Goal: Find contact information: Find contact information

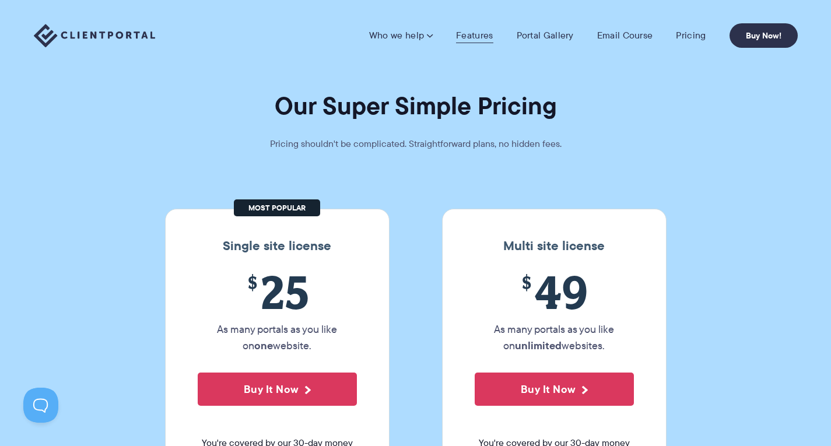
click at [470, 34] on link "Features" at bounding box center [474, 36] width 37 height 12
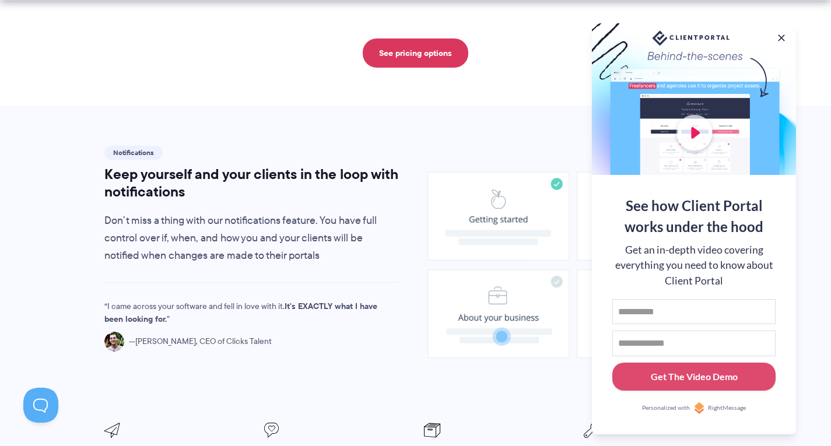
scroll to position [900, 0]
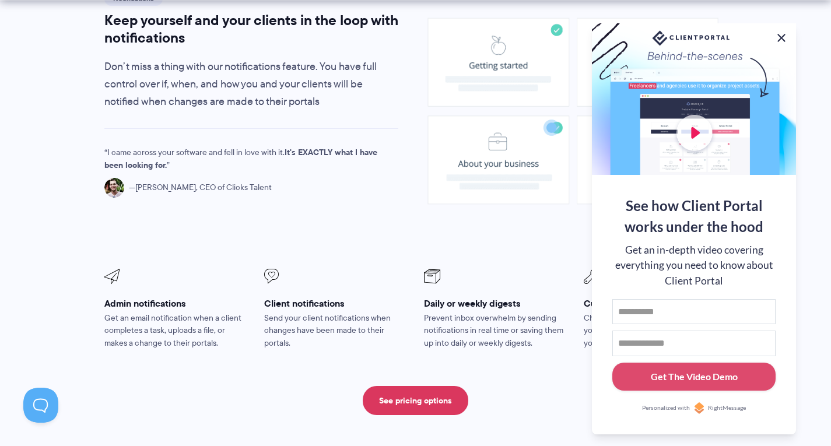
click at [783, 31] on button at bounding box center [782, 38] width 14 height 14
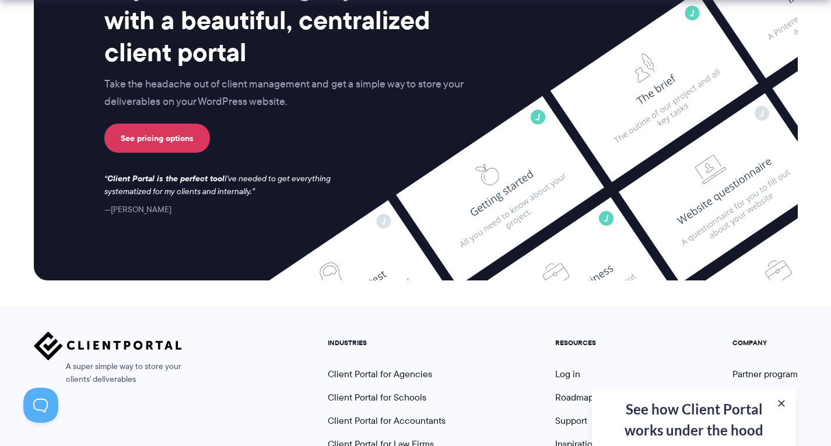
scroll to position [3156, 0]
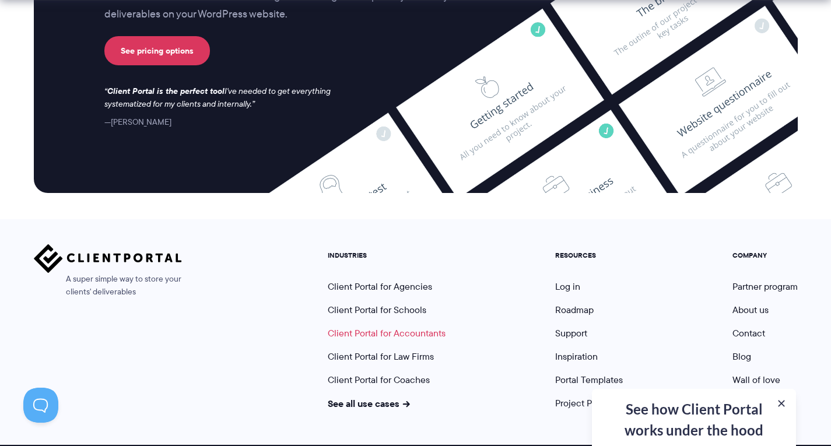
click at [388, 327] on link "Client Portal for Accountants" at bounding box center [387, 333] width 118 height 13
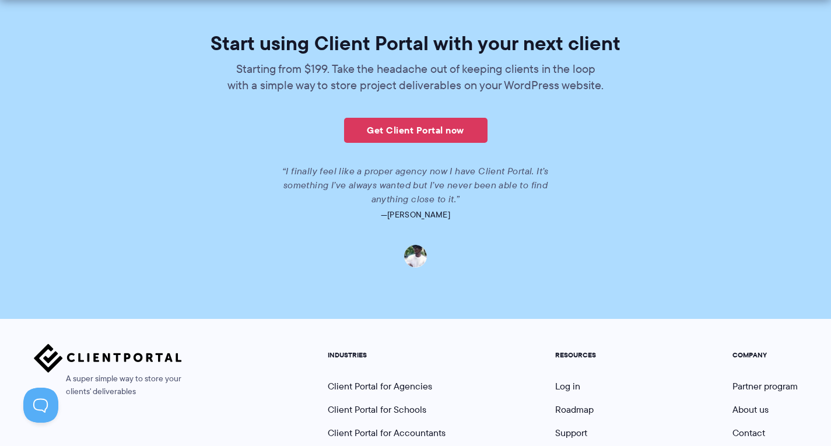
scroll to position [2702, 0]
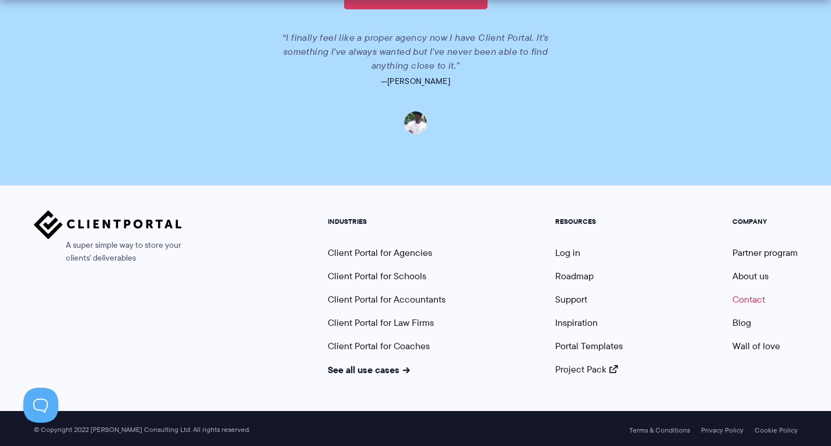
click at [743, 295] on link "Contact" at bounding box center [749, 299] width 33 height 13
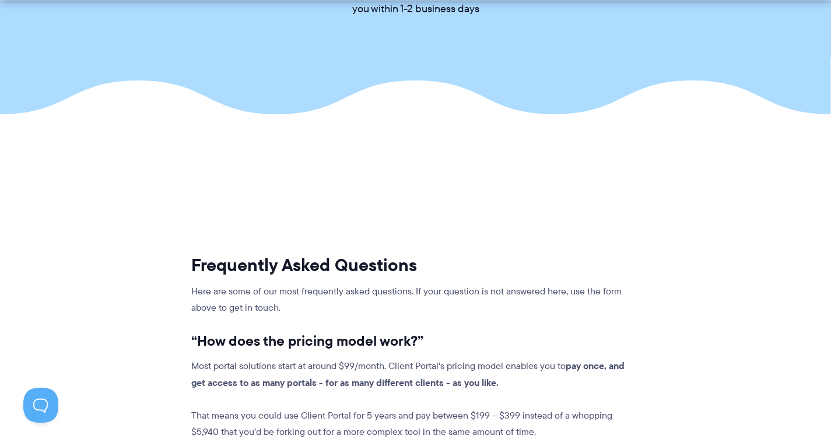
scroll to position [168, 0]
